Goal: Information Seeking & Learning: Check status

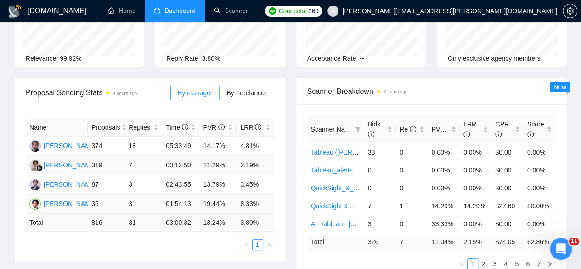
scroll to position [122, 0]
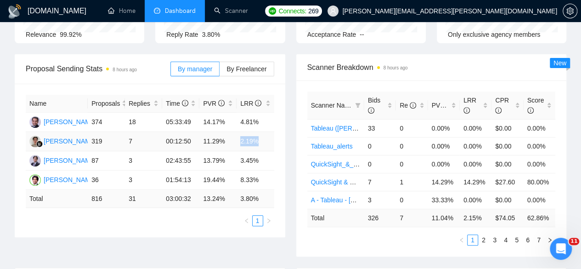
drag, startPoint x: 240, startPoint y: 124, endPoint x: 262, endPoint y: 127, distance: 22.3
click at [262, 132] on td "2.19%" at bounding box center [255, 141] width 37 height 19
click at [242, 132] on td "2.19%" at bounding box center [255, 141] width 37 height 19
drag, startPoint x: 241, startPoint y: 126, endPoint x: 255, endPoint y: 126, distance: 13.8
click at [255, 132] on td "2.19%" at bounding box center [255, 141] width 37 height 19
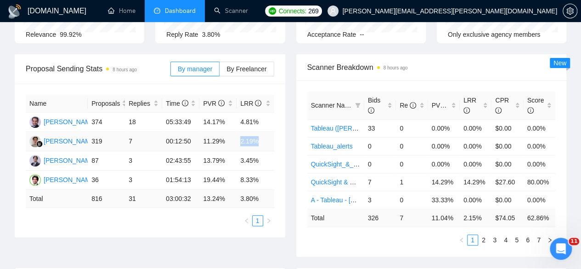
click at [247, 132] on td "2.19%" at bounding box center [255, 141] width 37 height 19
drag, startPoint x: 241, startPoint y: 127, endPoint x: 260, endPoint y: 127, distance: 18.4
click at [260, 132] on td "2.19%" at bounding box center [255, 141] width 37 height 19
click at [240, 132] on td "2.19%" at bounding box center [255, 141] width 37 height 19
drag, startPoint x: 240, startPoint y: 125, endPoint x: 255, endPoint y: 127, distance: 14.8
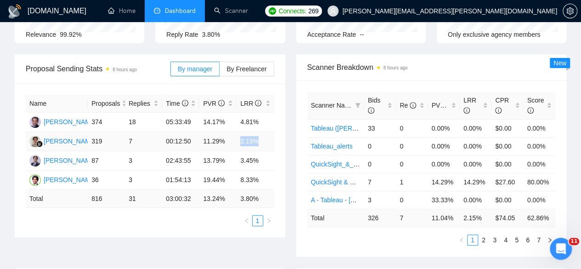
click at [255, 132] on td "2.19%" at bounding box center [255, 141] width 37 height 19
drag, startPoint x: 204, startPoint y: 125, endPoint x: 218, endPoint y: 127, distance: 14.4
click at [218, 132] on td "11.29%" at bounding box center [217, 141] width 37 height 19
